Goal: Obtain resource: Download file/media

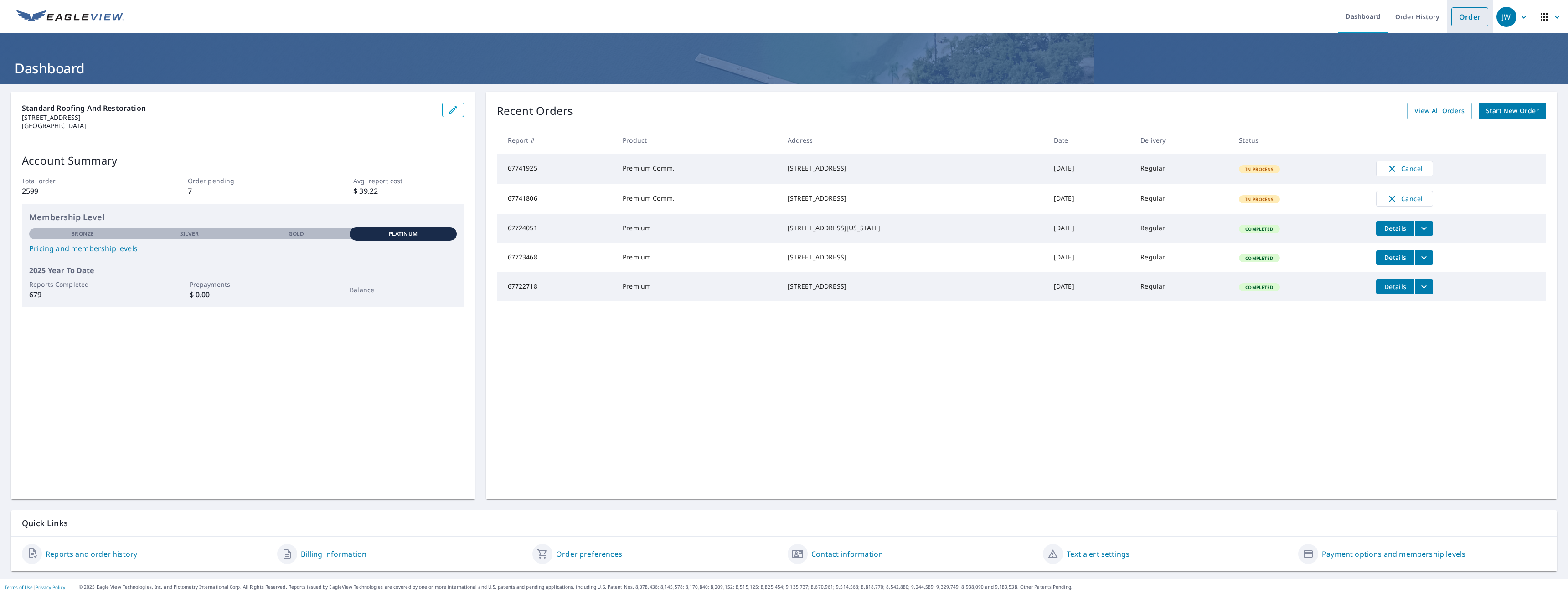
click at [1466, 23] on link "Order" at bounding box center [1469, 16] width 37 height 19
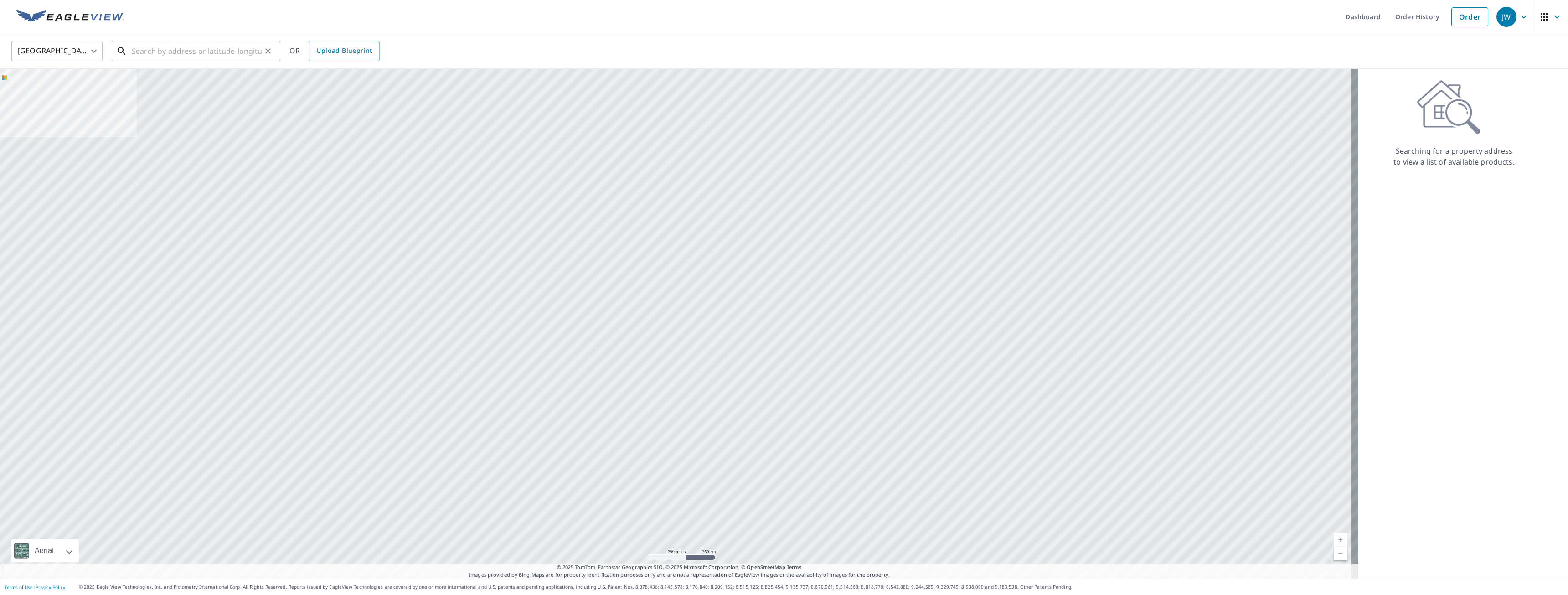
click at [170, 52] on input "text" at bounding box center [196, 51] width 130 height 26
paste input "Contact Information First Name: [PERSON_NAME] Name:"
type input "Contact Information First Name: [PERSON_NAME] Name:"
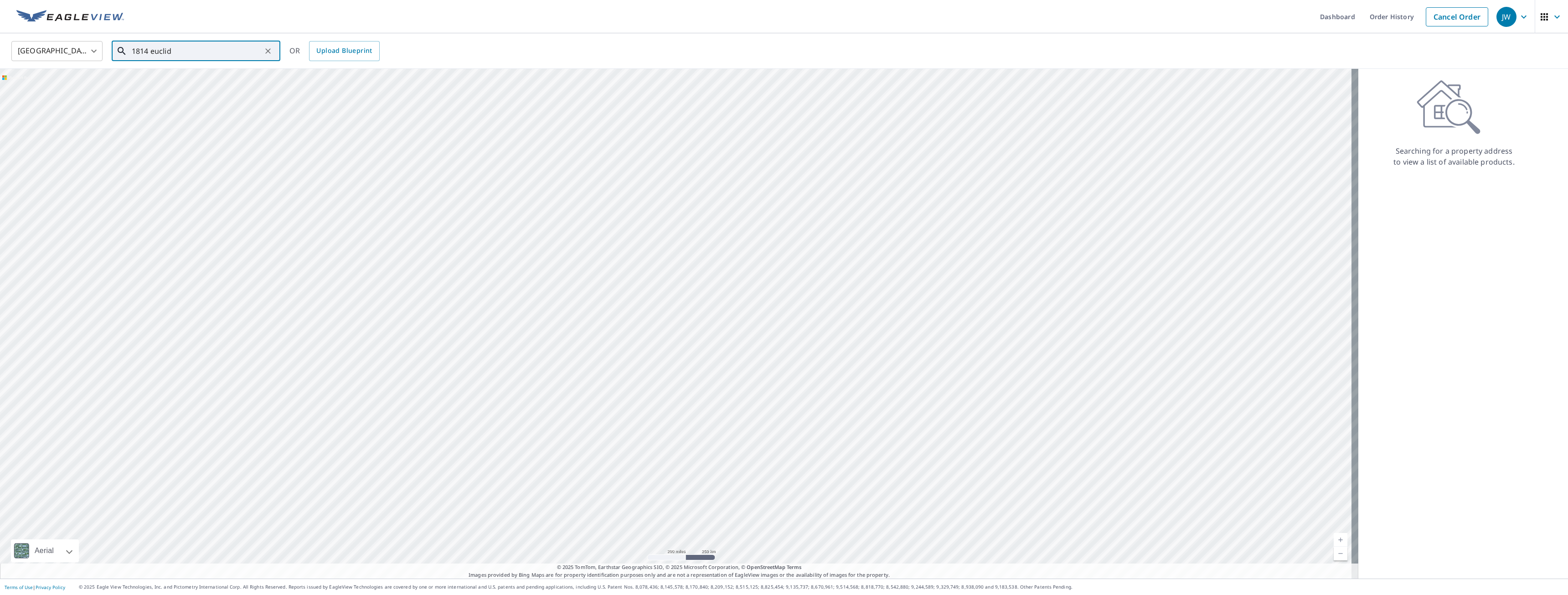
click at [211, 46] on input "1814 euclid" at bounding box center [196, 51] width 130 height 26
paste input "[STREET_ADDRESS]"
click at [194, 88] on p "[GEOGRAPHIC_DATA], WI 53207" at bounding box center [201, 87] width 143 height 9
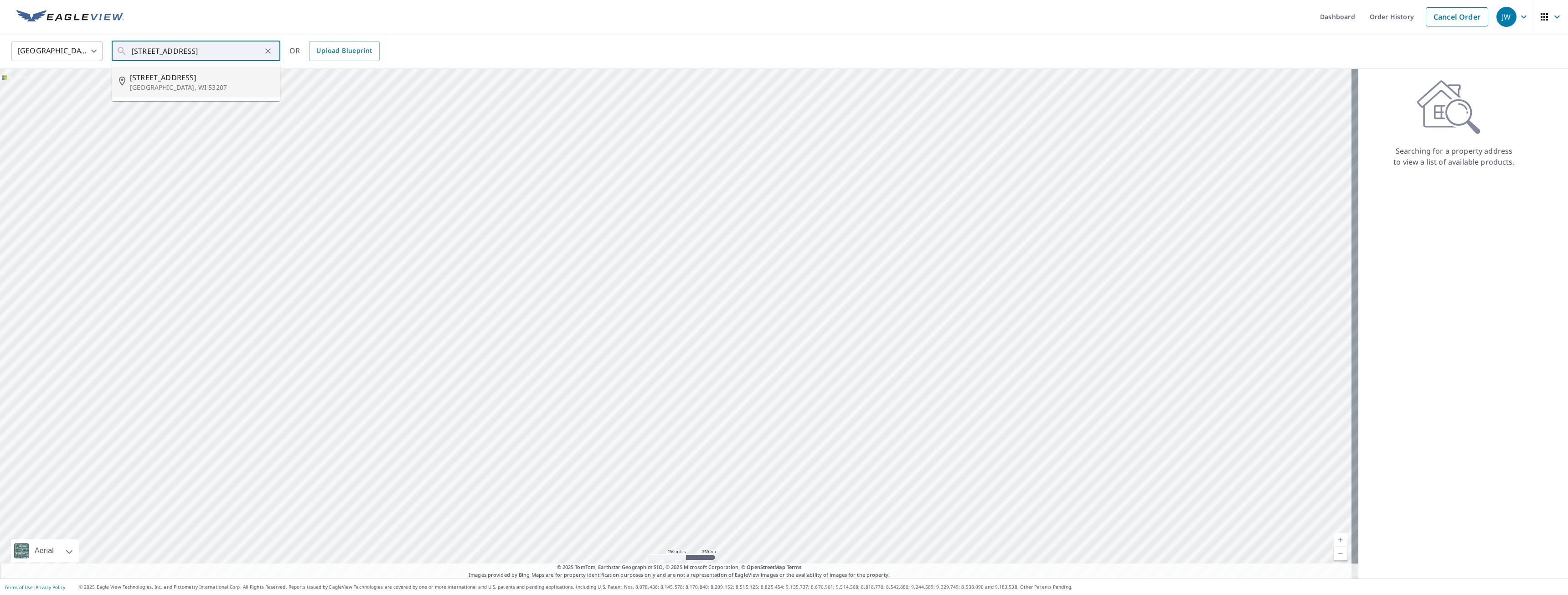
type input "[STREET_ADDRESS]"
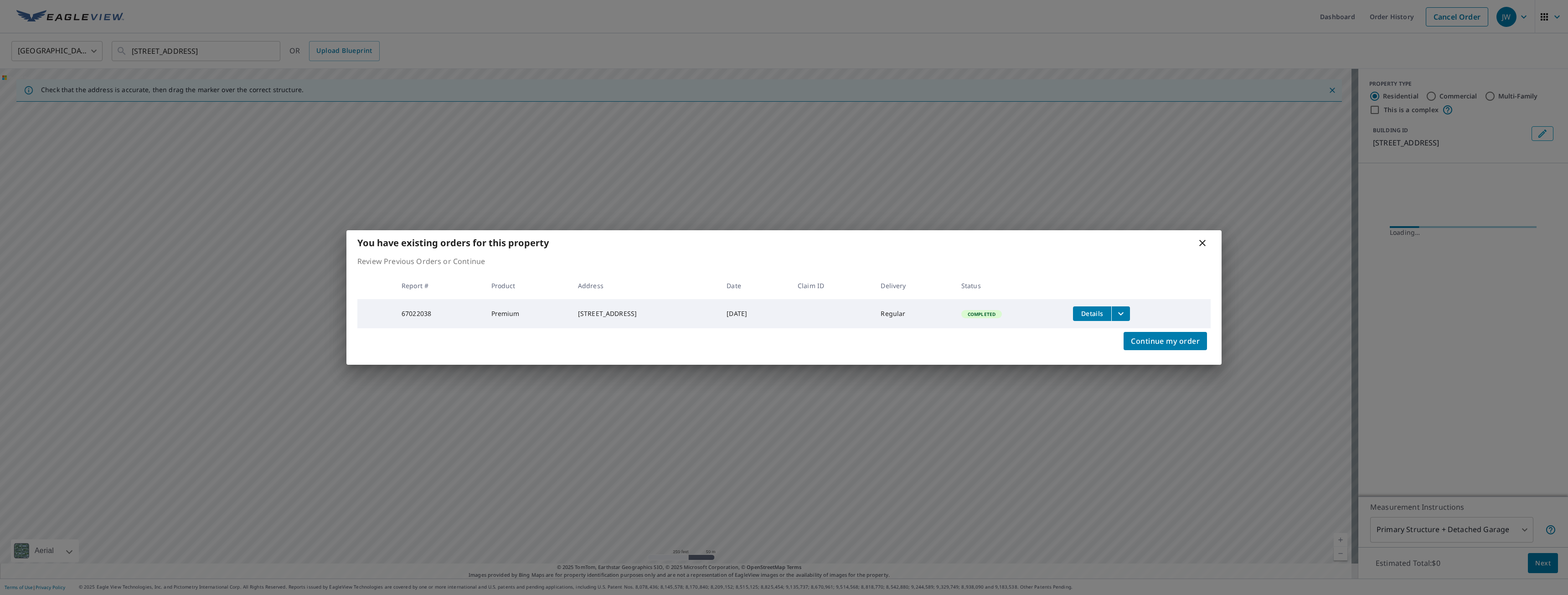
click at [1124, 313] on icon "filesDropdownBtn-67022038" at bounding box center [1121, 313] width 5 height 3
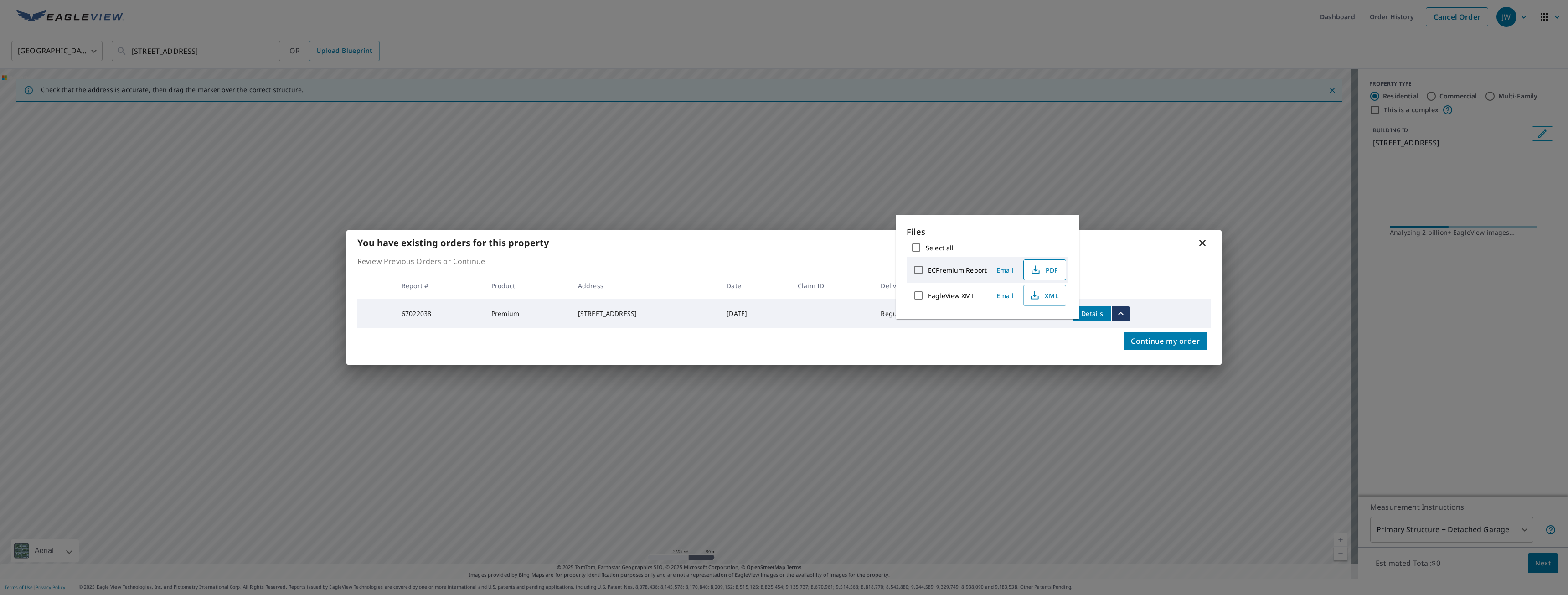
click at [1054, 270] on span "PDF" at bounding box center [1044, 270] width 29 height 11
